Goal: Information Seeking & Learning: Learn about a topic

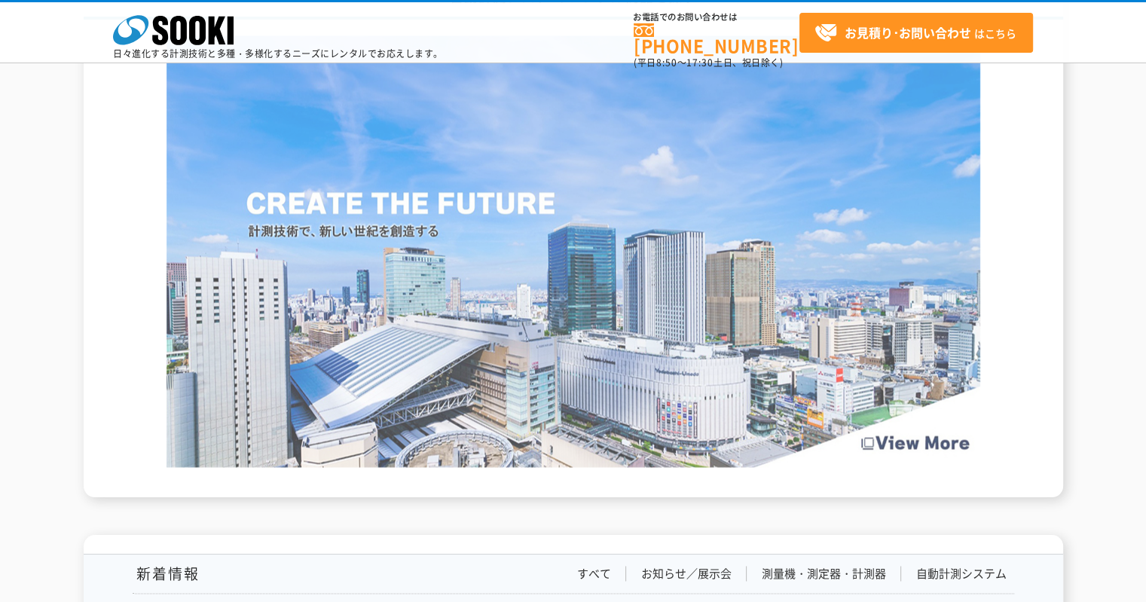
scroll to position [2636, 0]
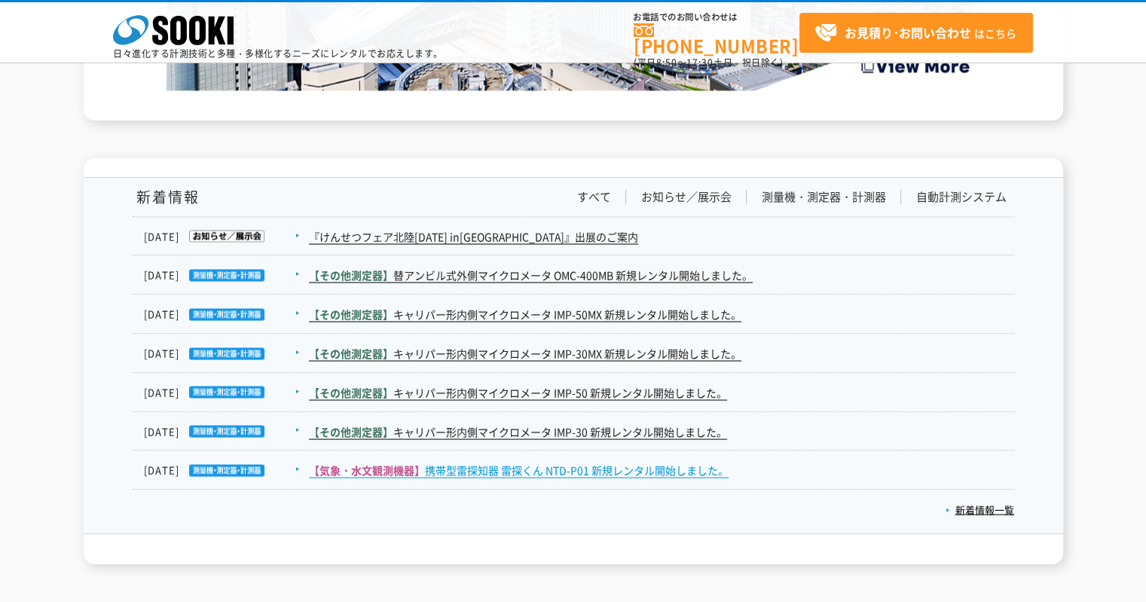
click at [578, 462] on link "【気象・水文観測機器】 携帯型雷探知器 雷探くん NTD-P01 新規レンタル開始しました。" at bounding box center [519, 470] width 420 height 16
click at [965, 508] on link "新着情報一覧" at bounding box center [979, 509] width 69 height 14
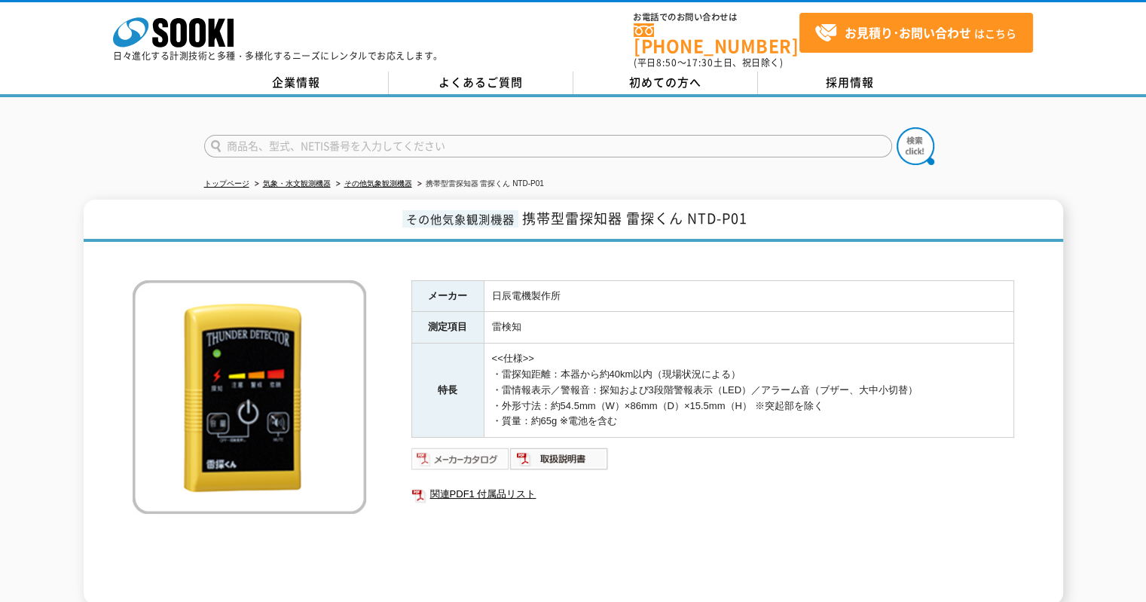
scroll to position [151, 0]
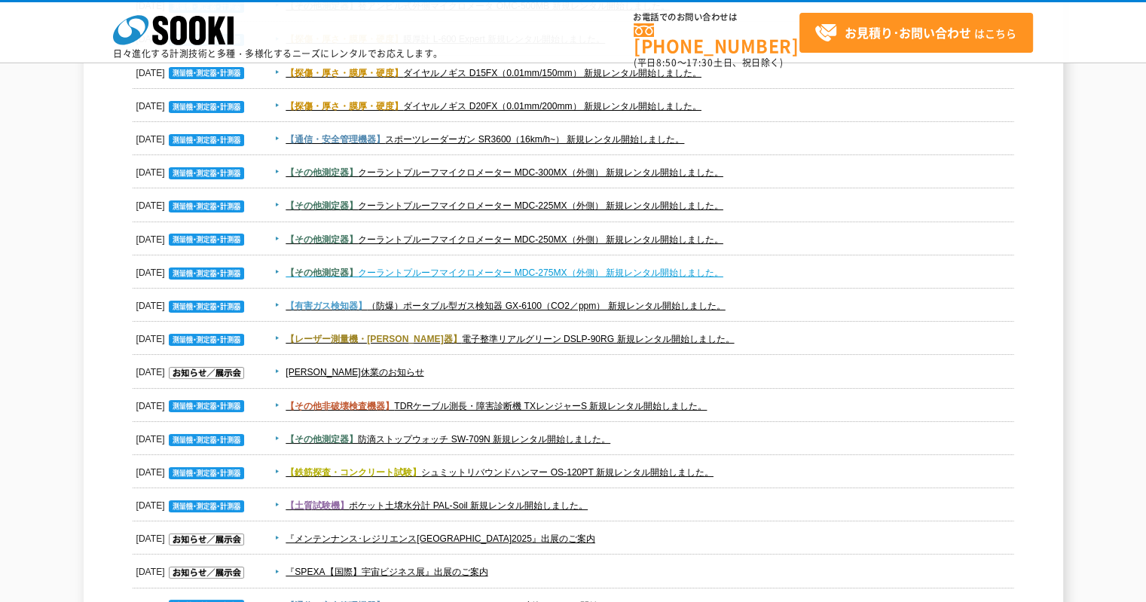
scroll to position [301, 0]
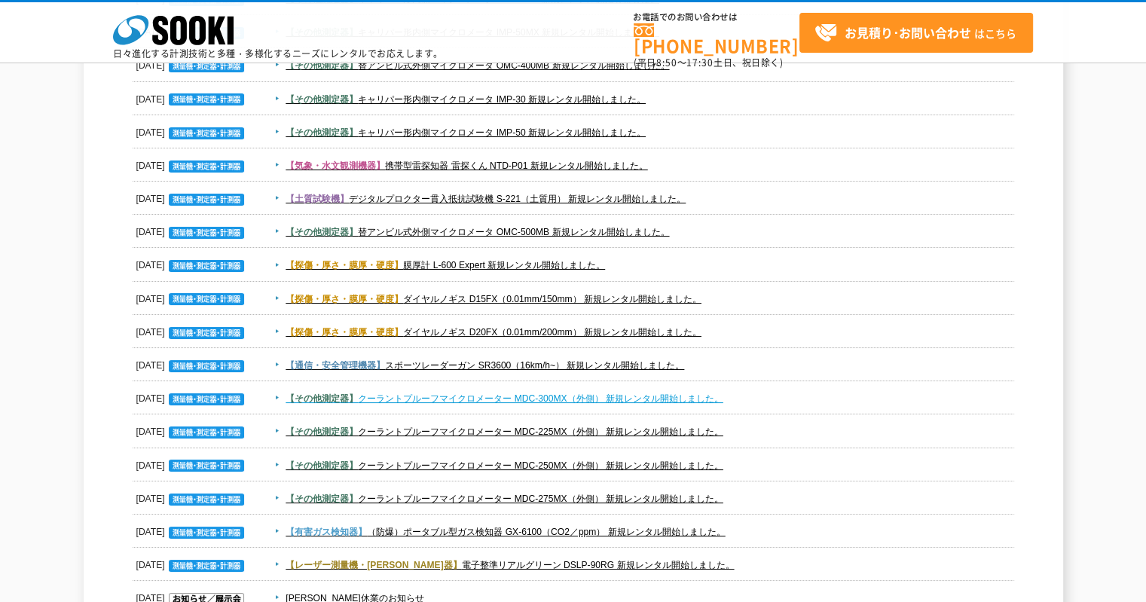
click at [533, 393] on link "【その他測定器】 クーラントプルーフマイクロメーター MDC-300MX（外側） 新規レンタル開始しました。" at bounding box center [504, 398] width 438 height 11
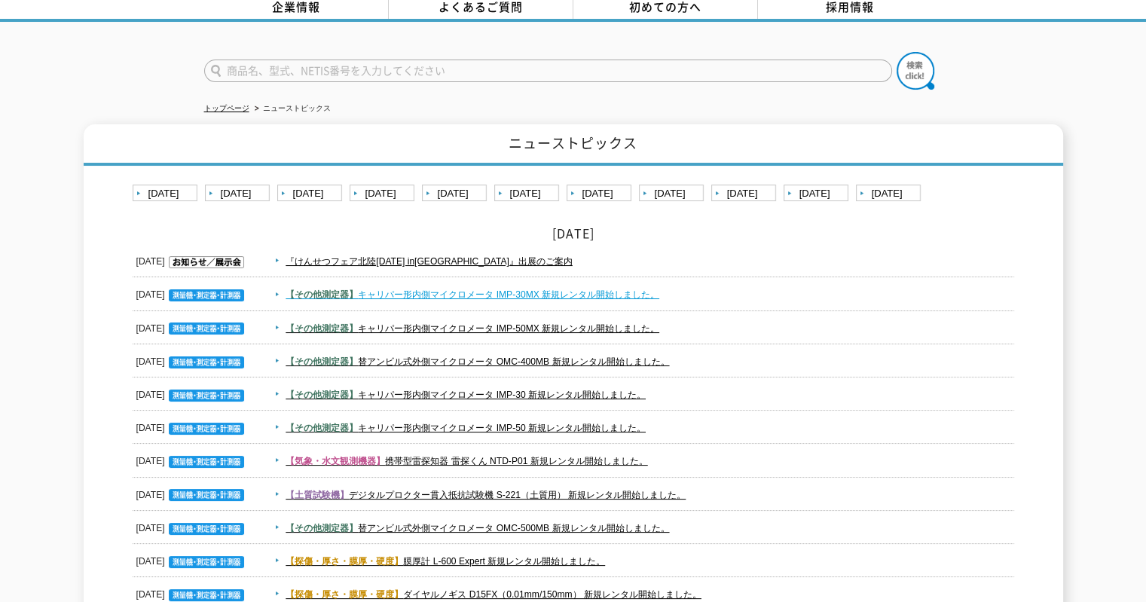
click at [563, 289] on link "【その他測定器】 キャリパー形内側マイクロメータ IMP-30MX 新規レンタル開始しました。" at bounding box center [472, 294] width 374 height 11
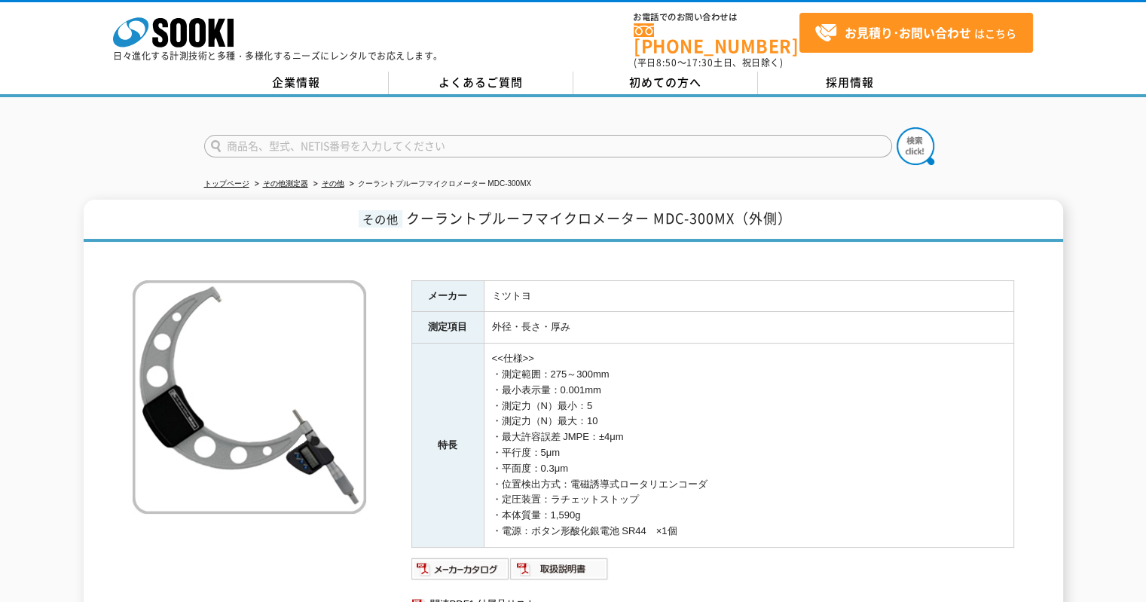
scroll to position [151, 0]
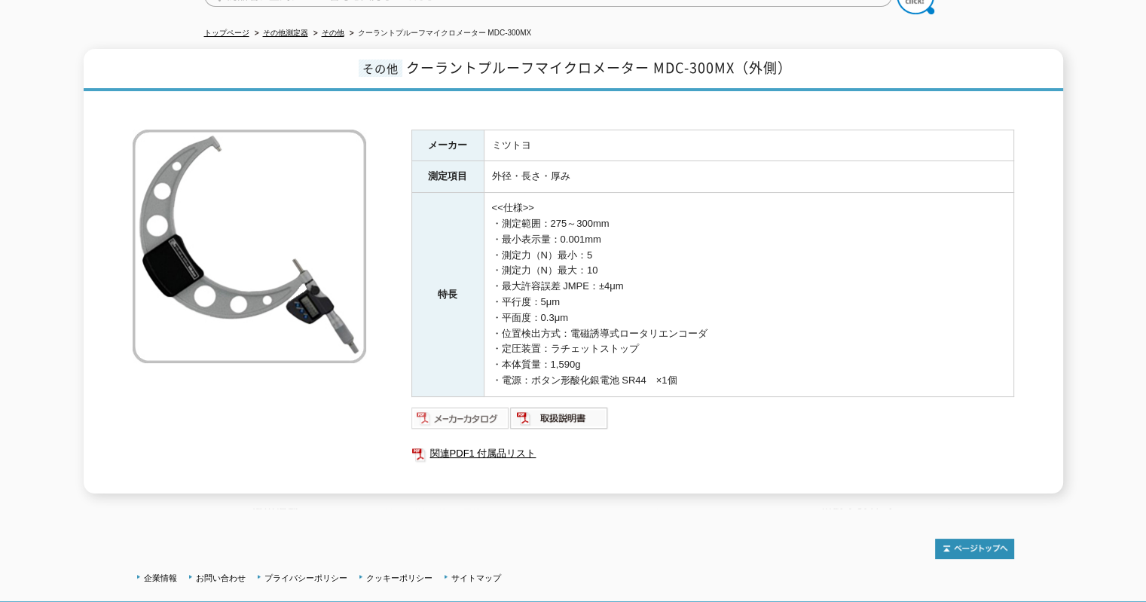
click at [467, 413] on img at bounding box center [460, 418] width 99 height 24
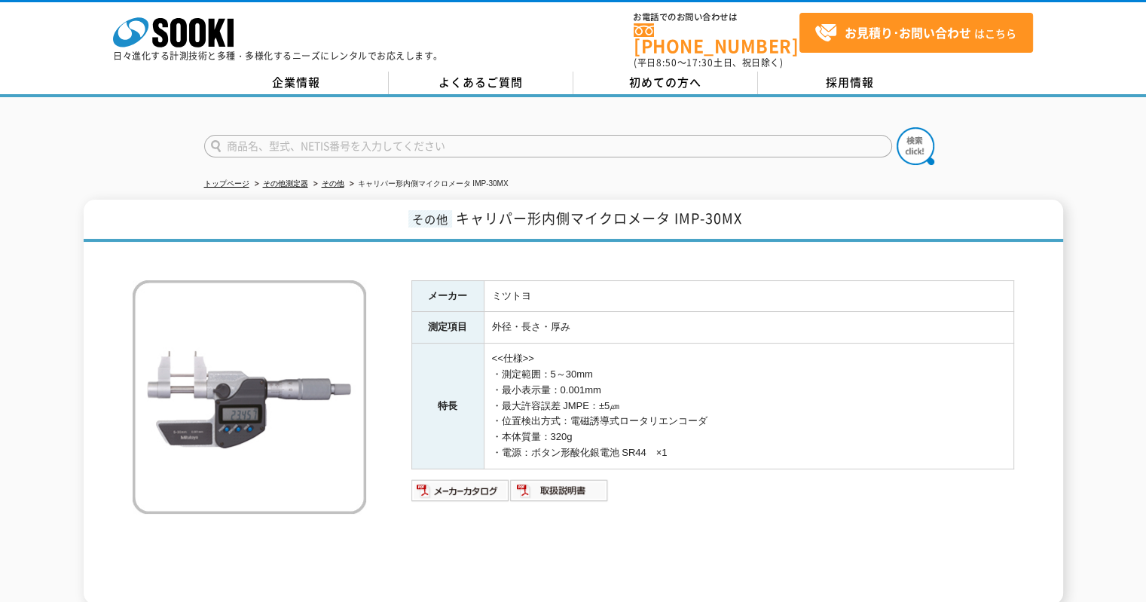
scroll to position [206, 0]
